Goal: Information Seeking & Learning: Learn about a topic

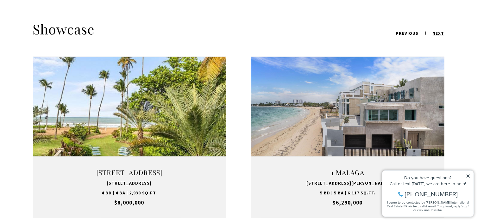
scroll to position [791, 0]
click at [468, 178] on icon at bounding box center [468, 176] width 4 height 4
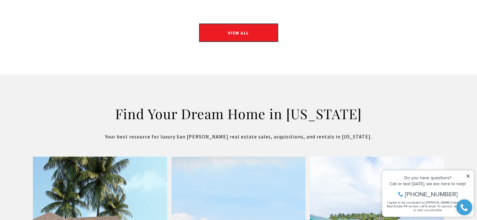
scroll to position [1044, 0]
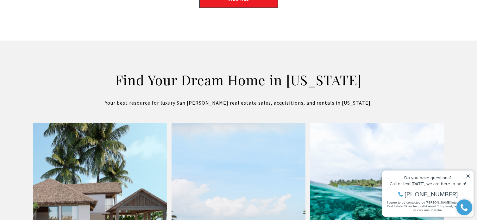
click at [469, 175] on icon at bounding box center [468, 176] width 4 height 4
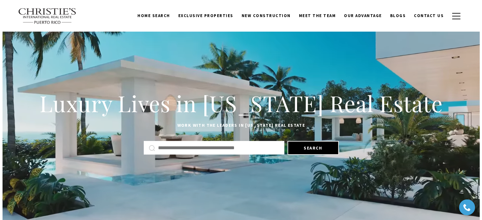
scroll to position [0, 0]
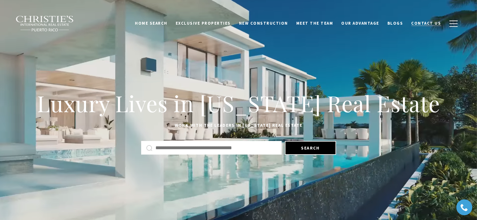
click at [431, 22] on span "Contact Us" at bounding box center [426, 23] width 30 height 5
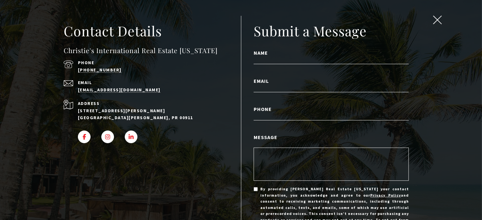
click at [435, 22] on span "close modal" at bounding box center [437, 20] width 8 height 8
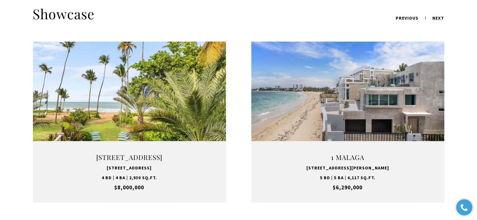
scroll to position [823, 0]
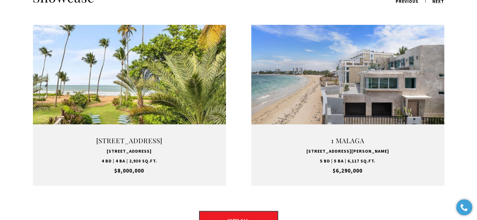
click at [351, 100] on link "VIEW PROPERTY" at bounding box center [347, 105] width 79 height 18
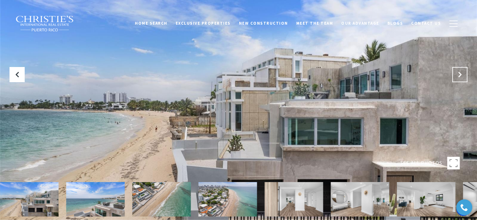
click at [462, 74] on icon "Next Slide" at bounding box center [460, 75] width 6 height 6
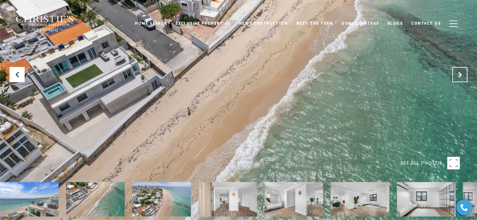
click at [462, 74] on icon "Next Slide" at bounding box center [460, 75] width 6 height 6
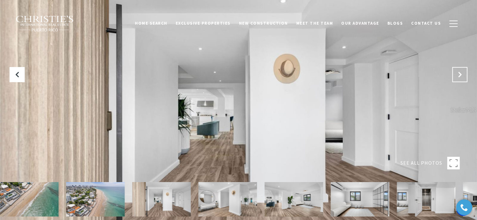
click at [462, 74] on icon "Next Slide" at bounding box center [460, 75] width 6 height 6
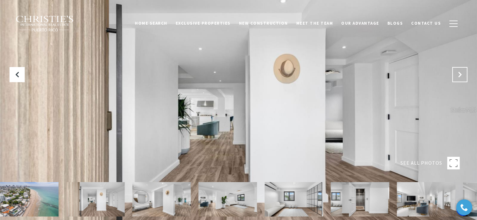
click at [462, 74] on icon "Next Slide" at bounding box center [460, 75] width 6 height 6
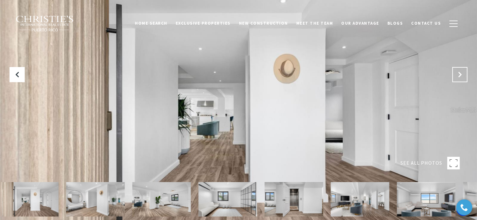
click at [457, 76] on icon "Next Slide" at bounding box center [460, 75] width 6 height 6
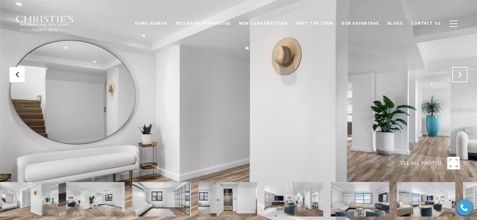
click at [457, 76] on icon "Next Slide" at bounding box center [460, 75] width 6 height 6
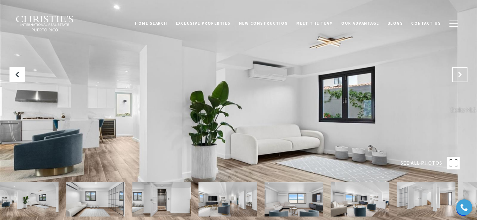
click at [457, 76] on icon "Next Slide" at bounding box center [460, 75] width 6 height 6
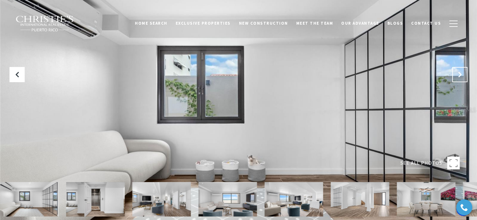
click at [457, 76] on icon "Next Slide" at bounding box center [460, 75] width 6 height 6
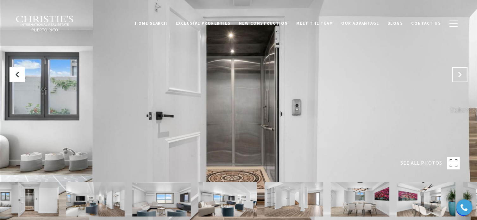
click at [457, 76] on icon "Next Slide" at bounding box center [460, 75] width 6 height 6
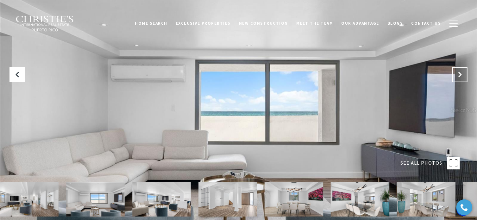
click at [456, 76] on button "Next Slide" at bounding box center [459, 74] width 15 height 15
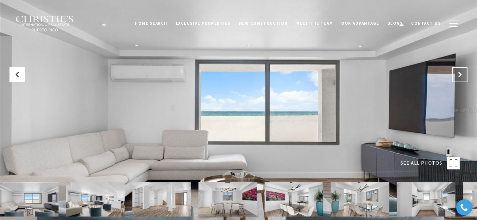
click at [456, 76] on button "Next Slide" at bounding box center [459, 74] width 15 height 15
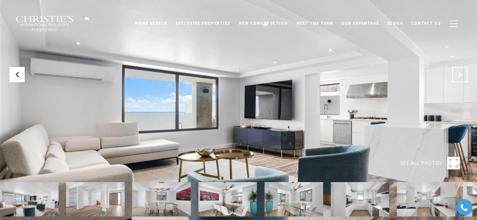
click at [456, 76] on button "Next Slide" at bounding box center [459, 74] width 15 height 15
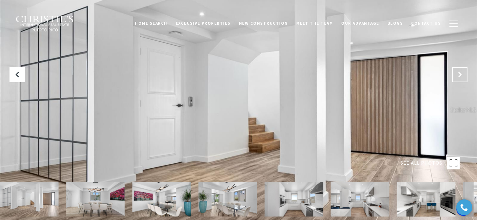
click at [456, 76] on button "Next Slide" at bounding box center [459, 74] width 15 height 15
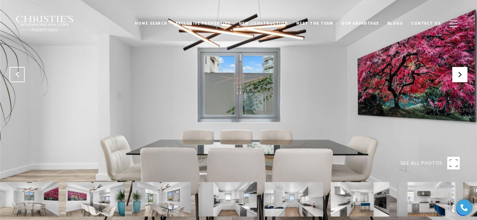
click at [14, 75] on icon "Previous Slide" at bounding box center [17, 75] width 6 height 6
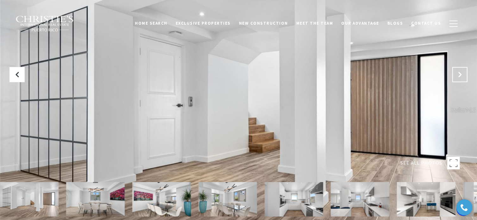
click at [454, 77] on button "Next Slide" at bounding box center [459, 74] width 15 height 15
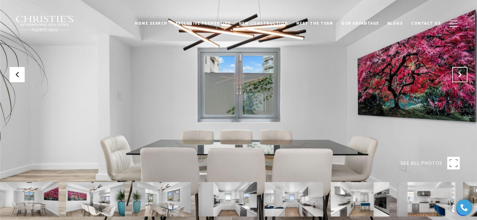
click at [460, 77] on icon "Next Slide" at bounding box center [460, 75] width 6 height 6
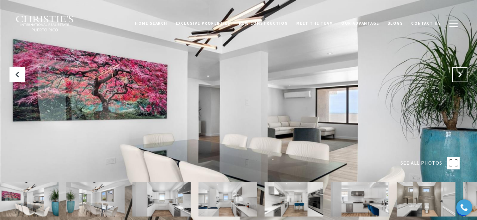
click at [460, 77] on icon "Next Slide" at bounding box center [460, 75] width 6 height 6
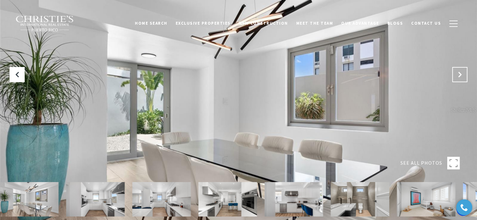
click at [460, 77] on icon "Next Slide" at bounding box center [460, 75] width 6 height 6
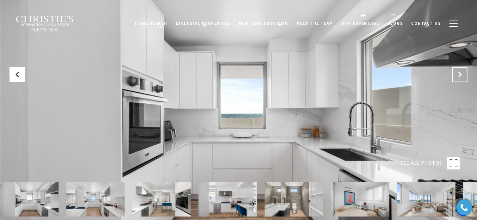
click at [460, 77] on icon "Next Slide" at bounding box center [460, 75] width 6 height 6
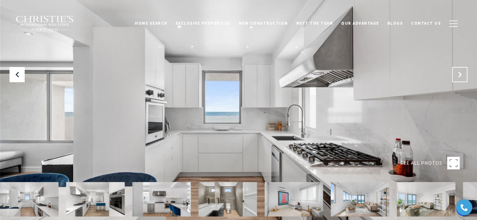
click at [460, 77] on icon "Next Slide" at bounding box center [460, 75] width 6 height 6
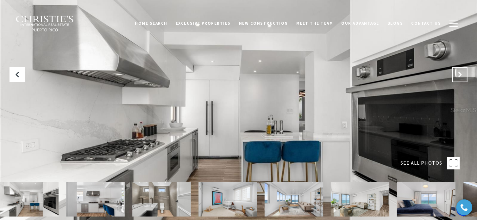
click at [460, 77] on icon "Next Slide" at bounding box center [460, 75] width 6 height 6
